Goal: Ask a question

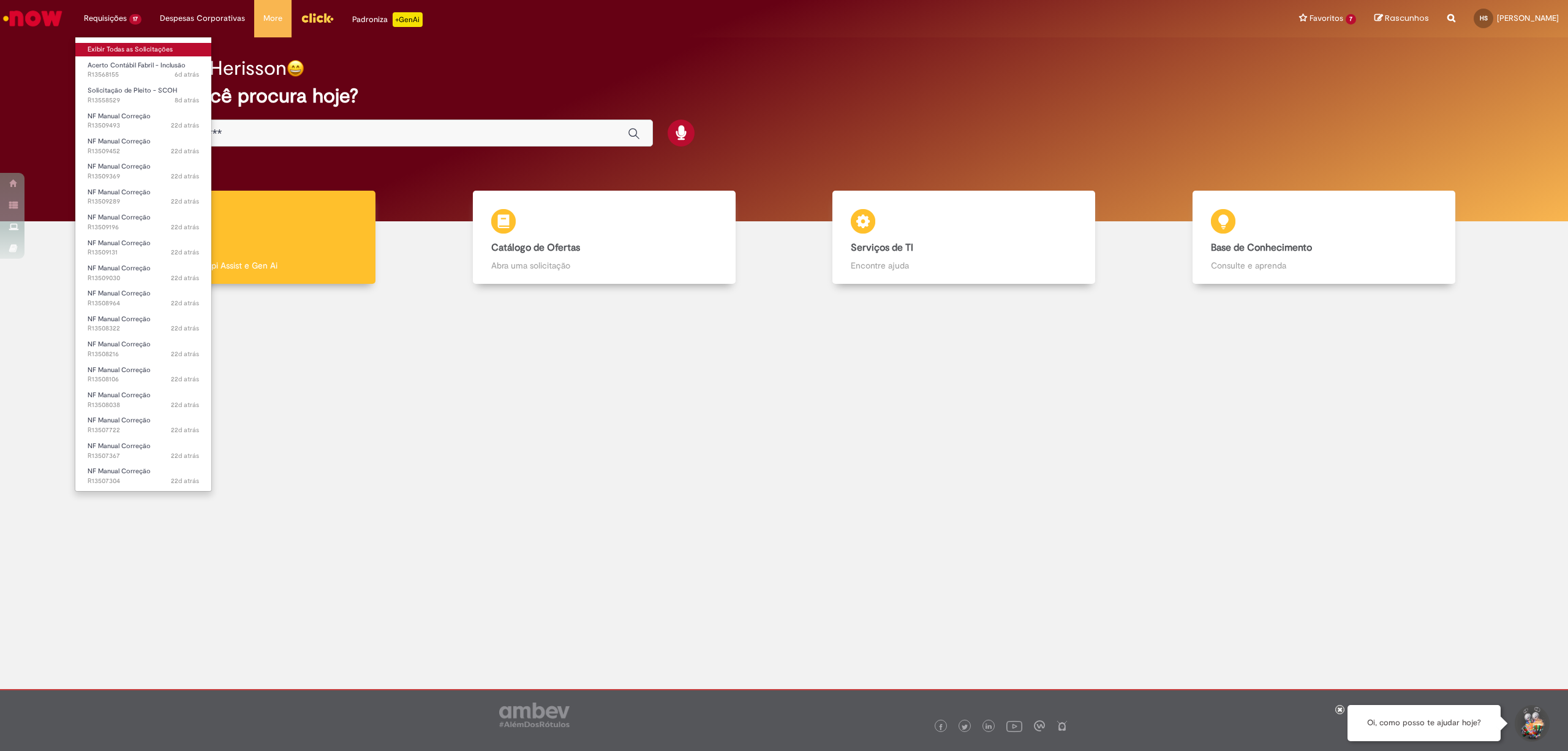
click at [124, 45] on link "Exibir Todas as Solicitações" at bounding box center [143, 49] width 136 height 14
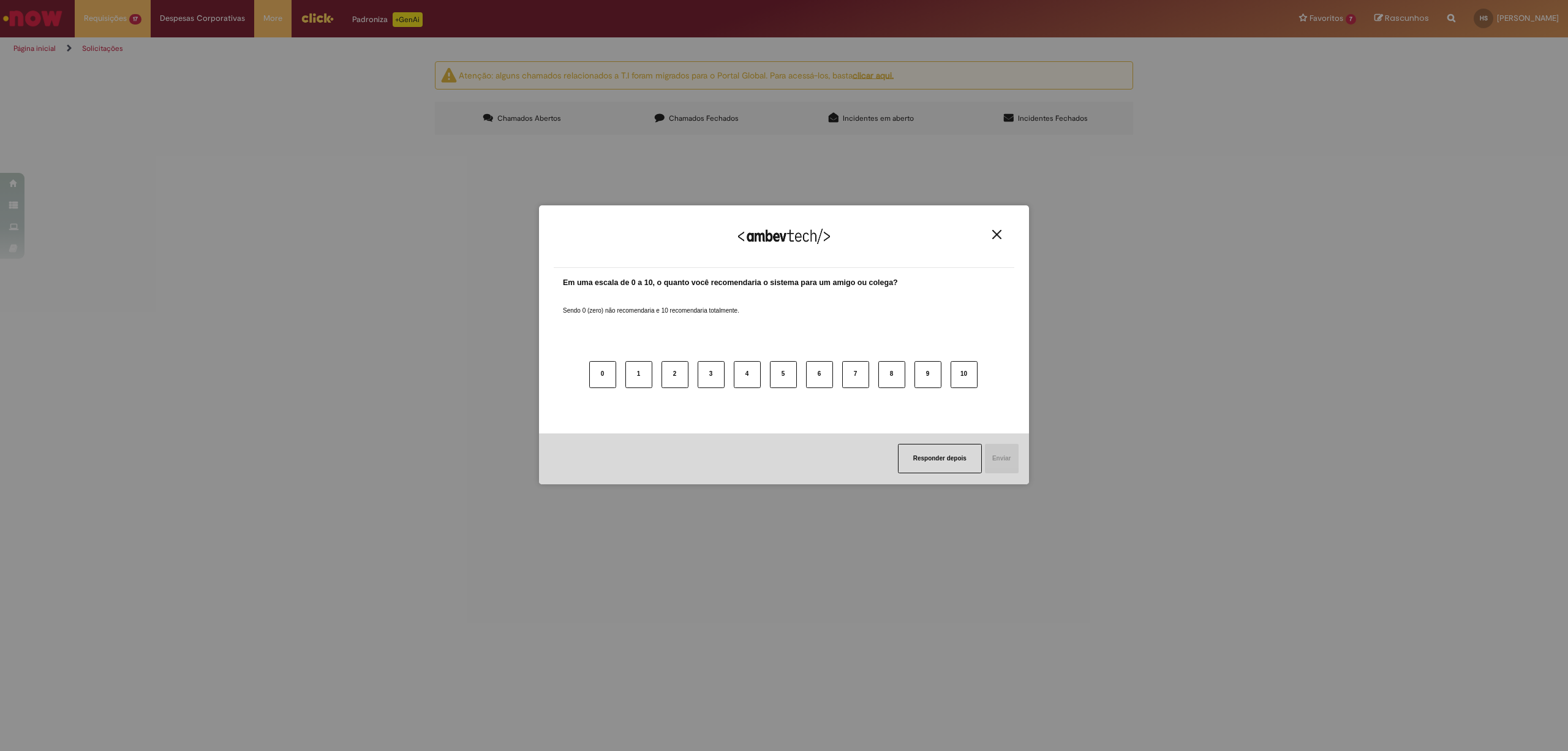
click at [998, 235] on img "Close" at bounding box center [997, 234] width 9 height 9
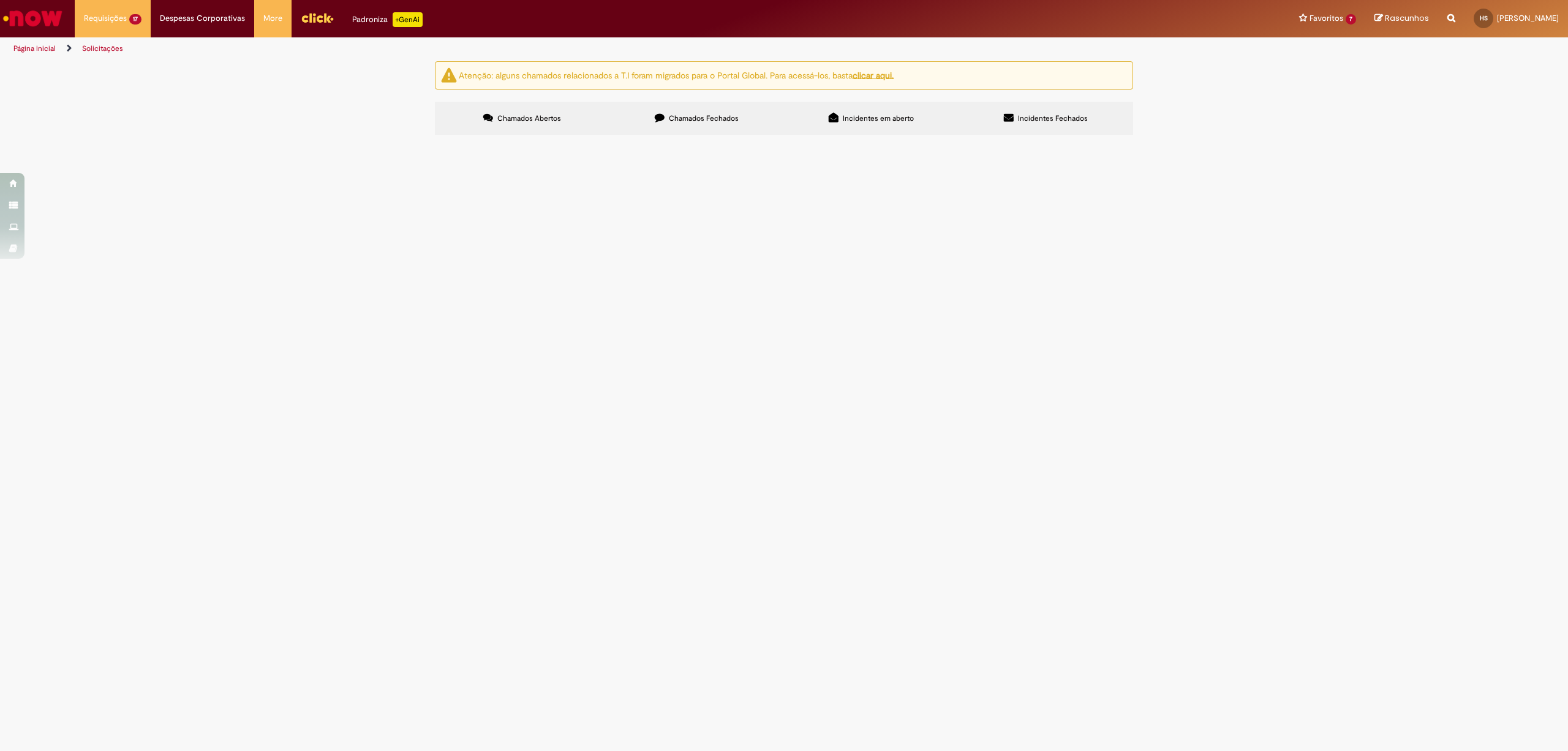
click at [0, 0] on span "Acerto Contábil Fabril - Inclusão" at bounding box center [0, 0] width 0 height 0
click at [0, 0] on span "R13568155" at bounding box center [0, 0] width 0 height 0
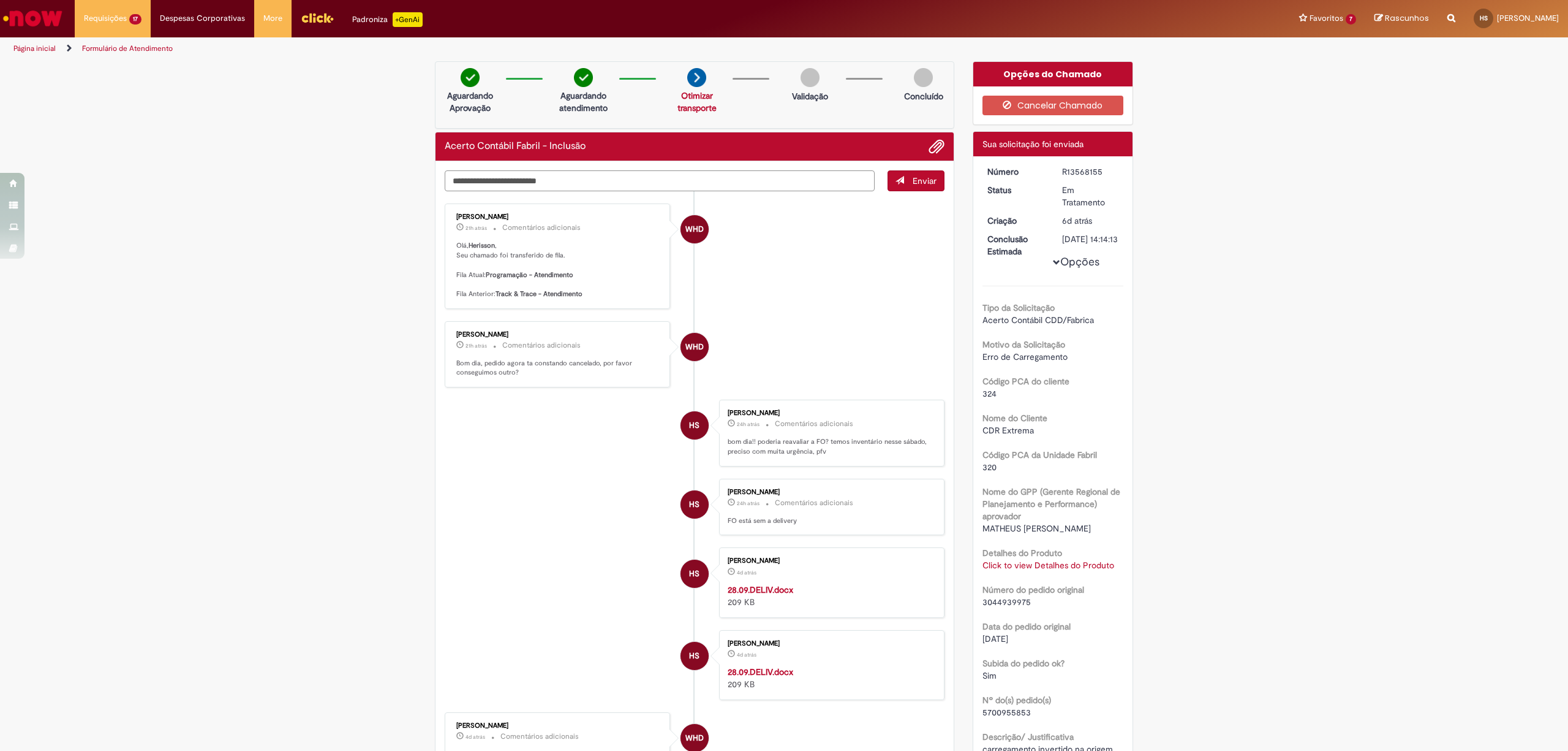
click at [553, 183] on textarea "Digite sua mensagem aqui..." at bounding box center [659, 182] width 430 height 22
type textarea "**********"
click at [900, 182] on button "Enviar" at bounding box center [916, 181] width 57 height 21
